Goal: Download file/media

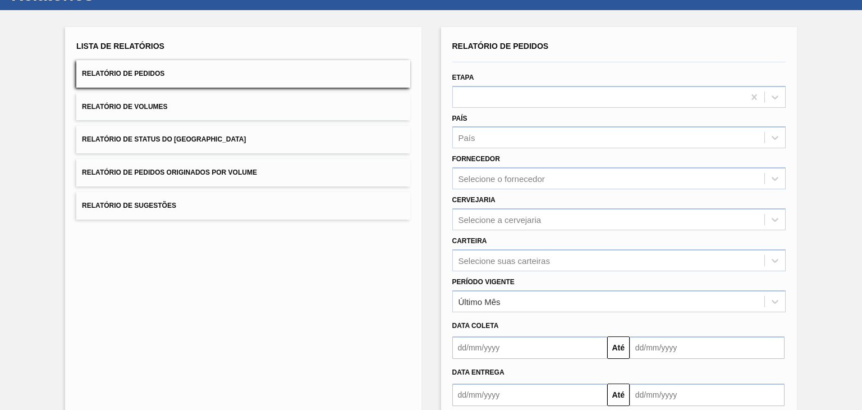
scroll to position [108, 0]
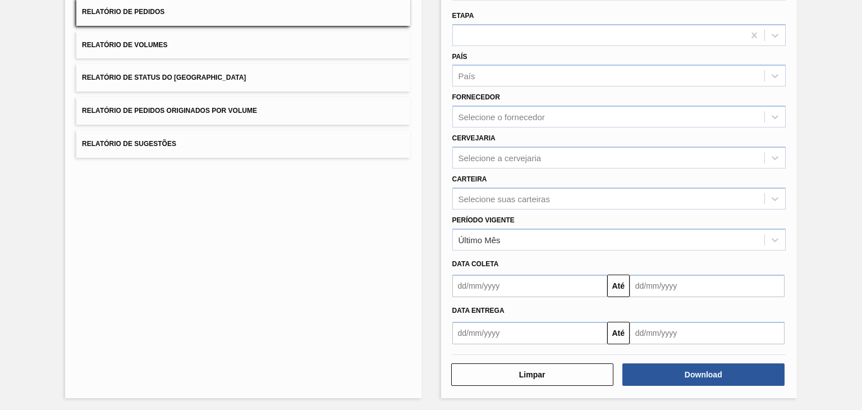
click at [476, 279] on input "text" at bounding box center [529, 285] width 155 height 22
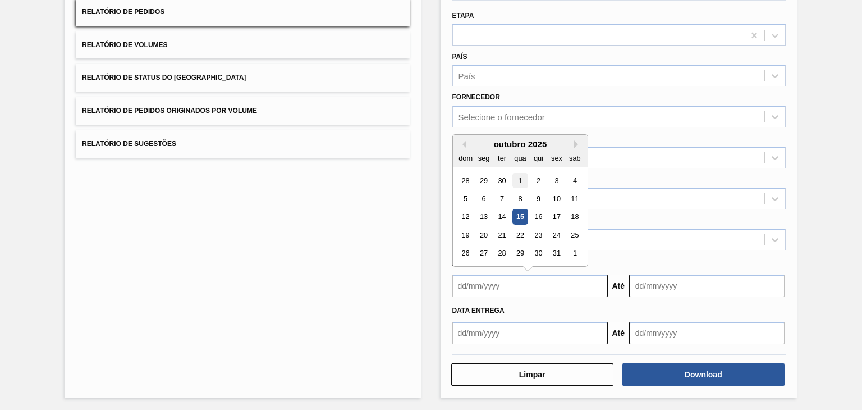
click at [523, 177] on div "1" at bounding box center [519, 180] width 15 height 15
type input "[DATE]"
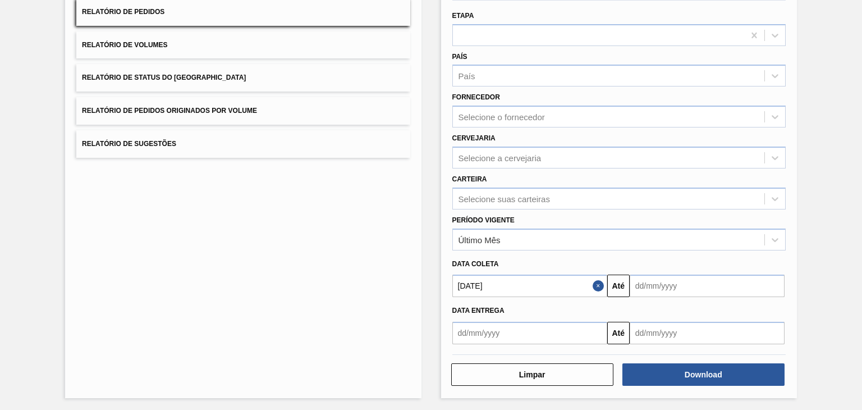
click at [708, 283] on input "text" at bounding box center [707, 285] width 155 height 22
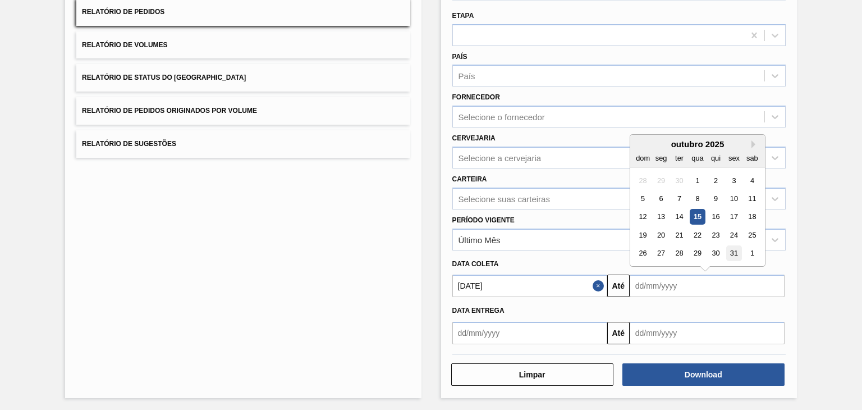
click at [727, 254] on div "31" at bounding box center [733, 253] width 15 height 15
type input "[DATE]"
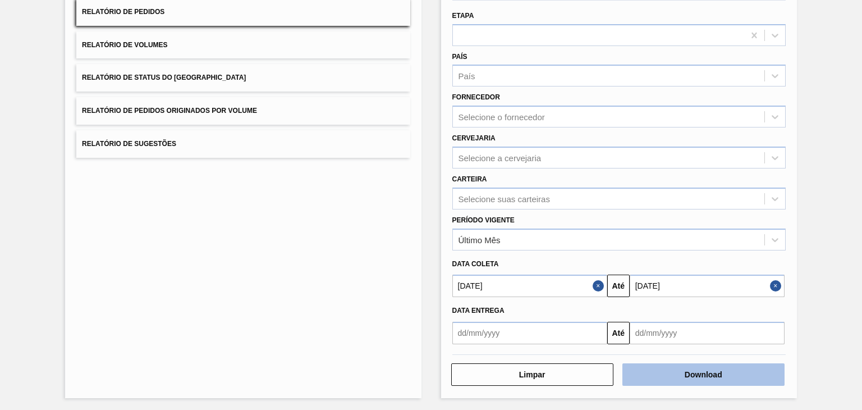
click at [684, 370] on button "Download" at bounding box center [703, 374] width 162 height 22
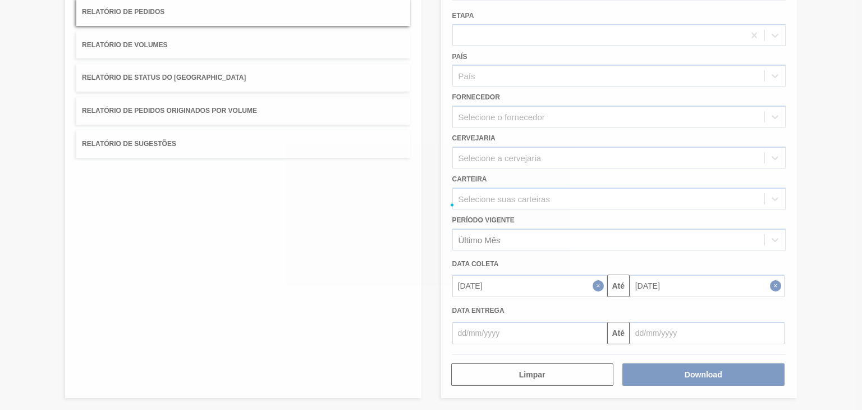
click at [0, 183] on div at bounding box center [431, 205] width 862 height 410
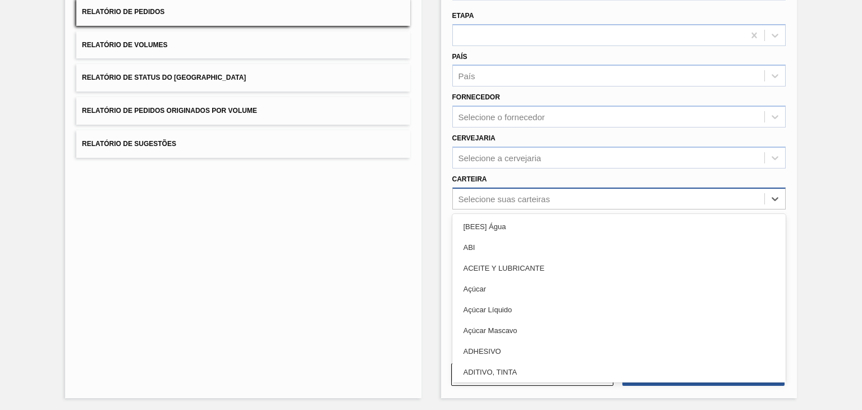
click at [546, 194] on div "Selecione suas carteiras" at bounding box center [503, 199] width 91 height 10
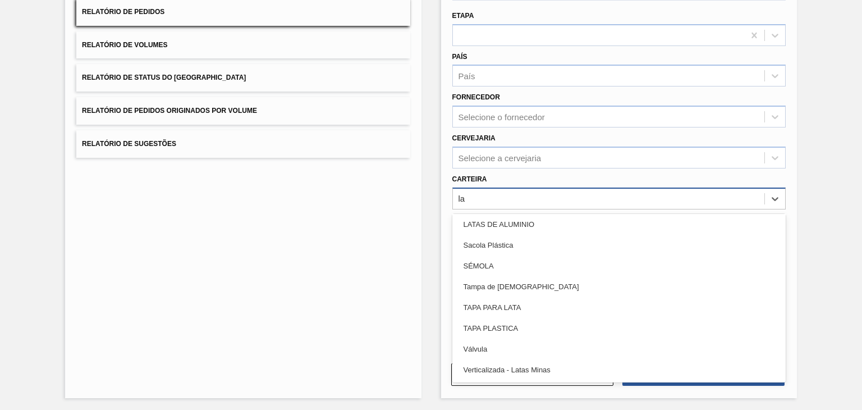
scroll to position [231, 0]
type input "lat"
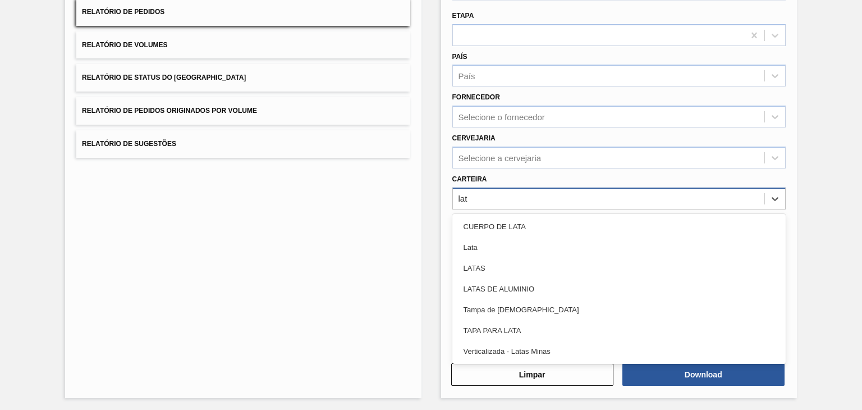
scroll to position [0, 0]
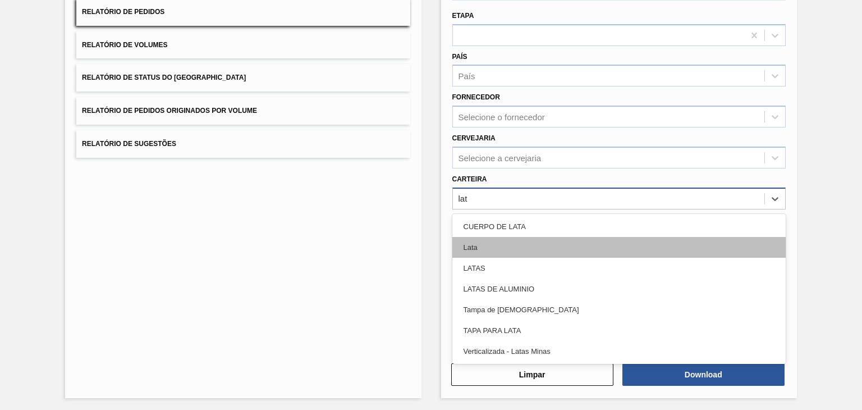
click at [507, 247] on div "Lata" at bounding box center [618, 247] width 333 height 21
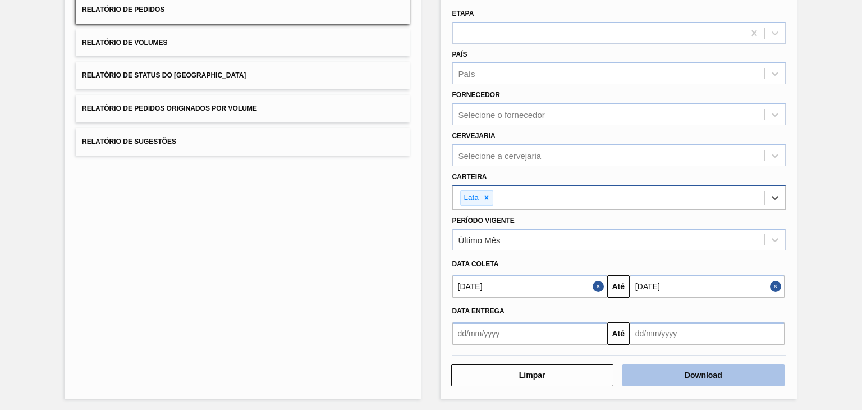
scroll to position [111, 0]
click at [673, 370] on button "Download" at bounding box center [703, 374] width 162 height 22
